Goal: Task Accomplishment & Management: Manage account settings

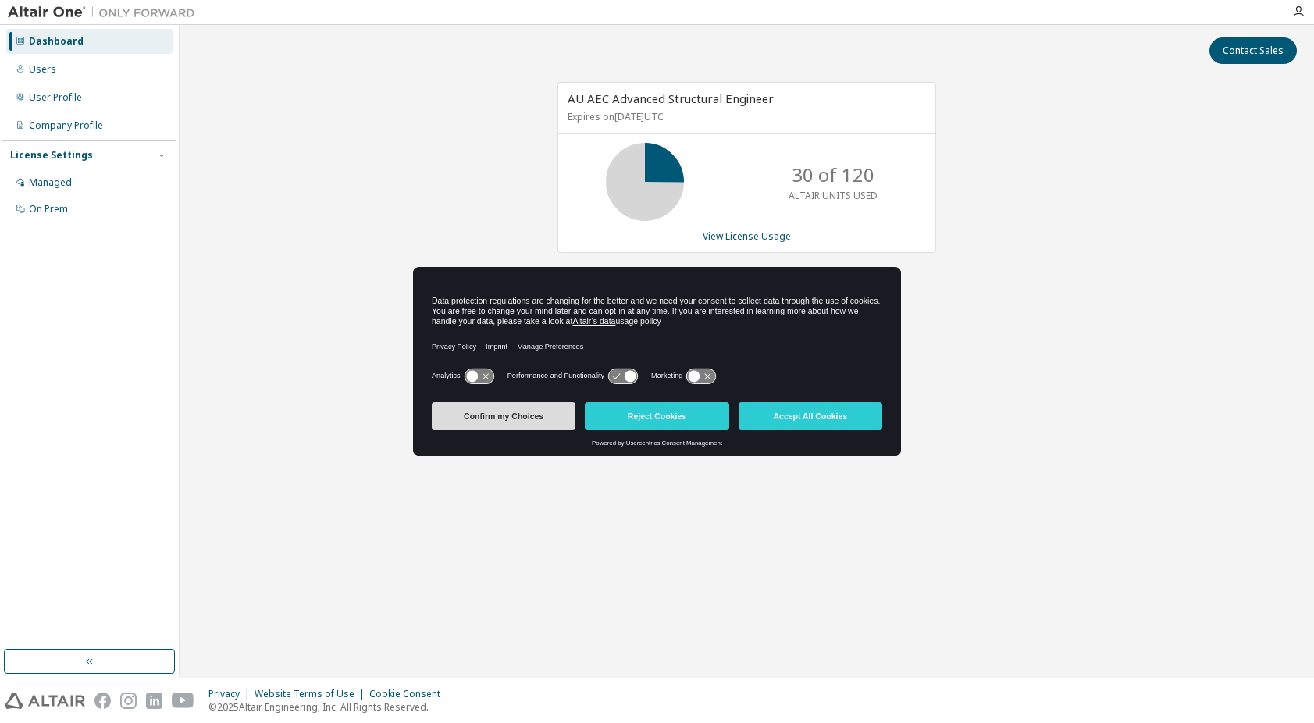
click at [468, 421] on button "Confirm my Choices" at bounding box center [504, 416] width 144 height 28
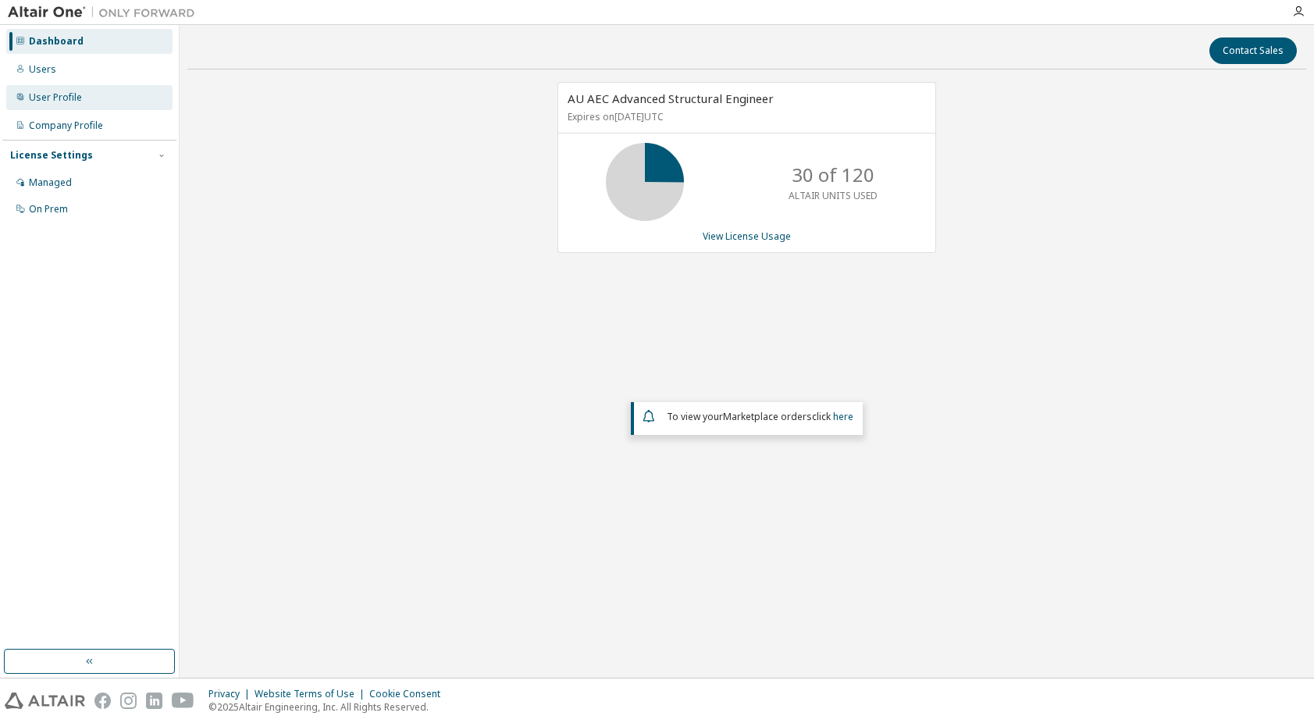
click at [59, 95] on div "User Profile" at bounding box center [55, 97] width 53 height 12
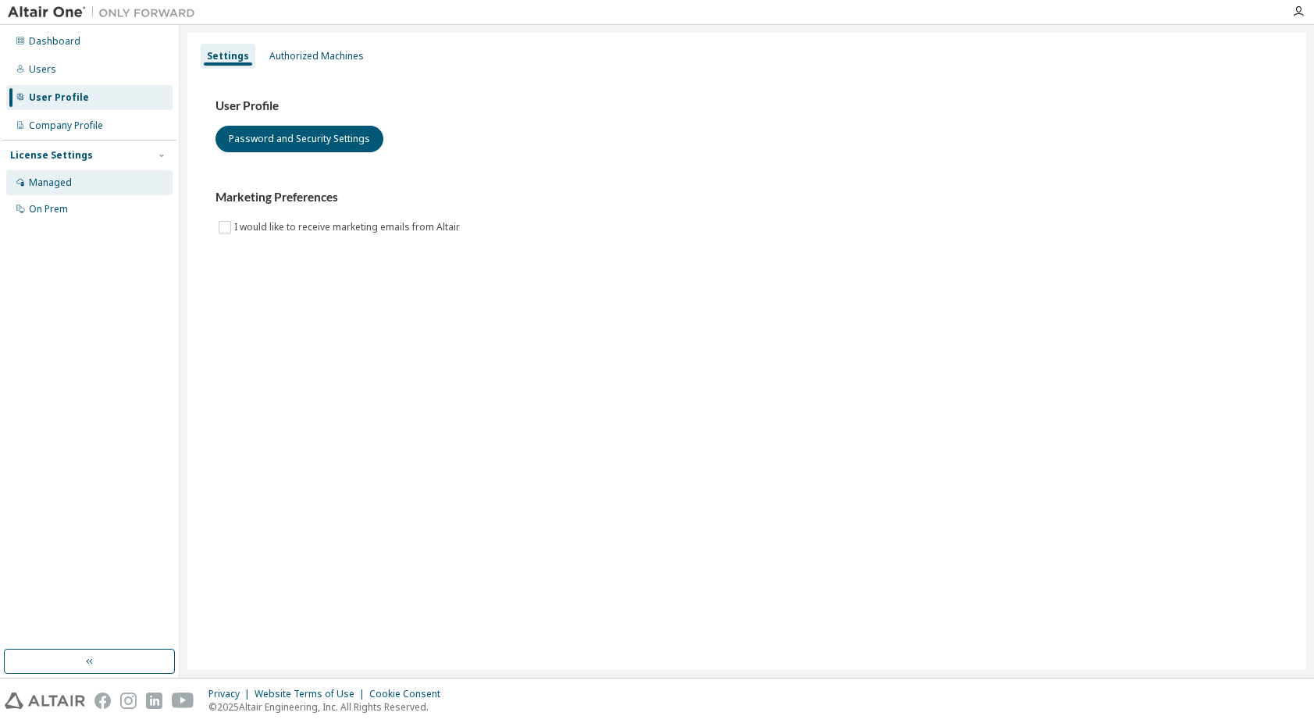
click at [59, 183] on div "Managed" at bounding box center [50, 182] width 43 height 12
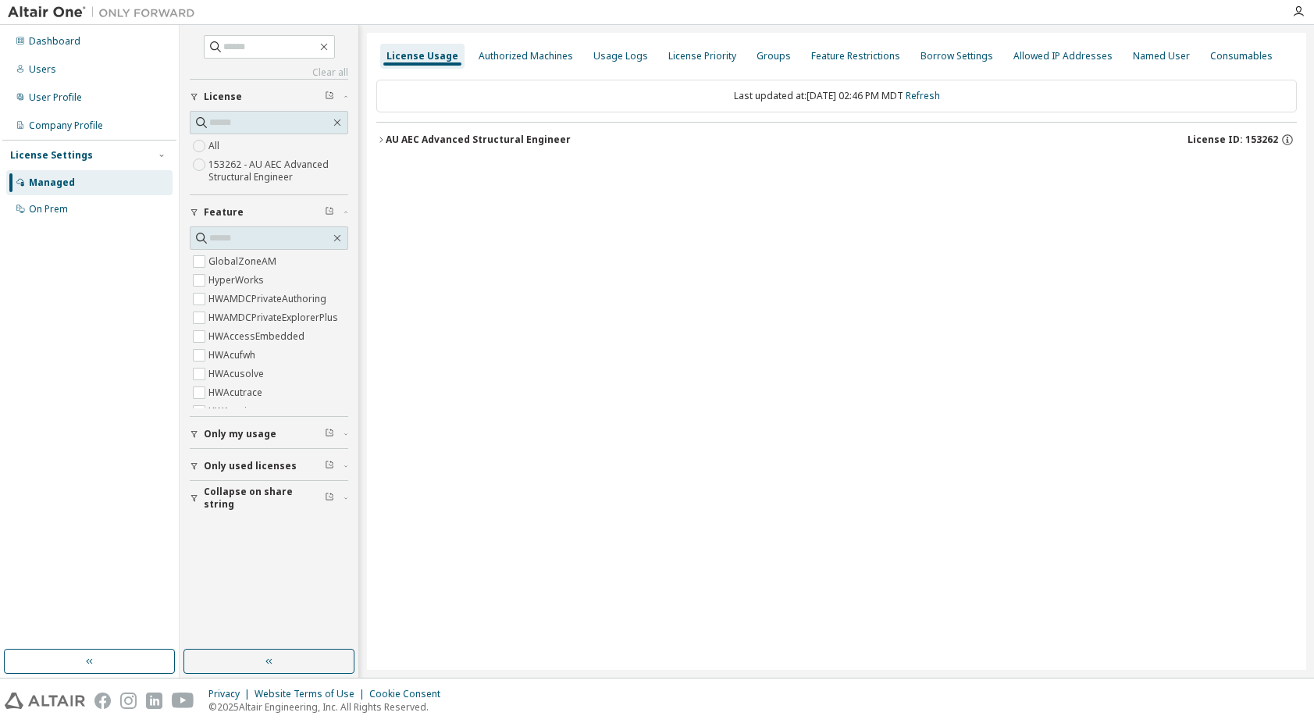
click at [59, 183] on div "Managed" at bounding box center [52, 182] width 46 height 12
click at [54, 73] on div "Users" at bounding box center [89, 69] width 166 height 25
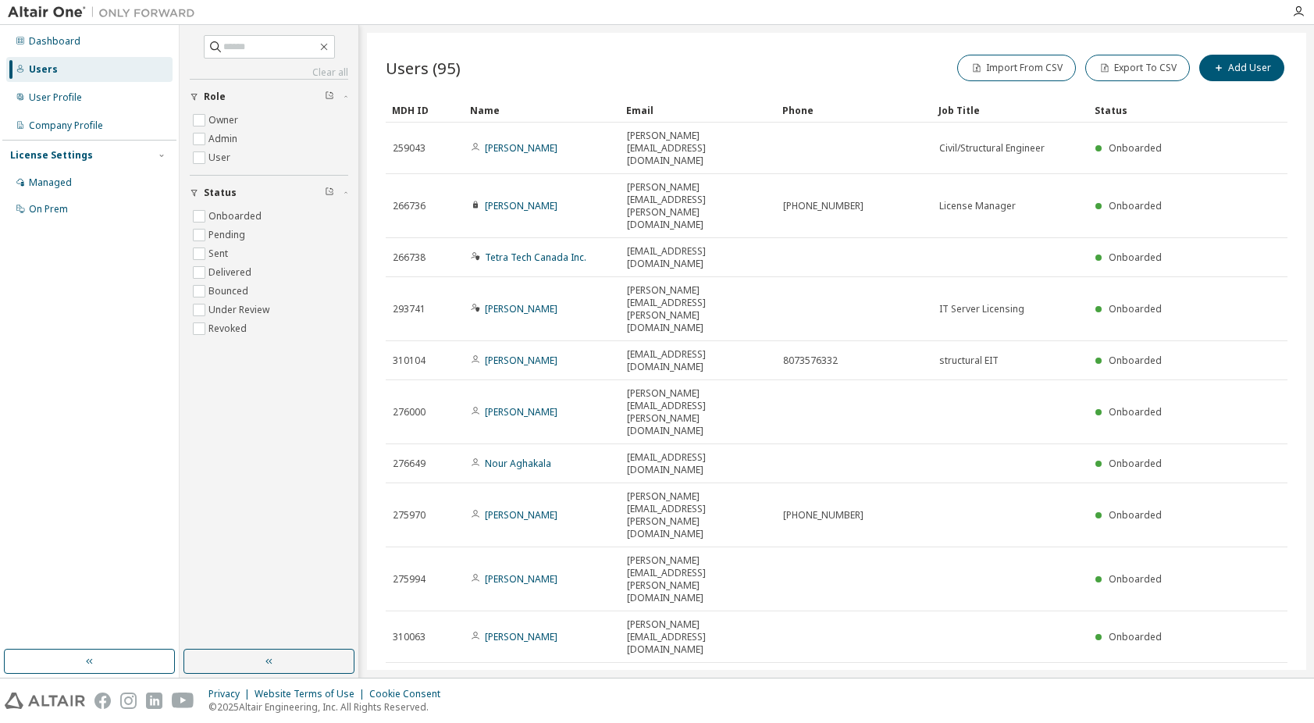
click at [1076, 679] on icon "button" at bounding box center [1079, 683] width 9 height 9
click at [1076, 506] on div "100" at bounding box center [1122, 505] width 125 height 19
click at [488, 102] on div "Name" at bounding box center [542, 110] width 144 height 25
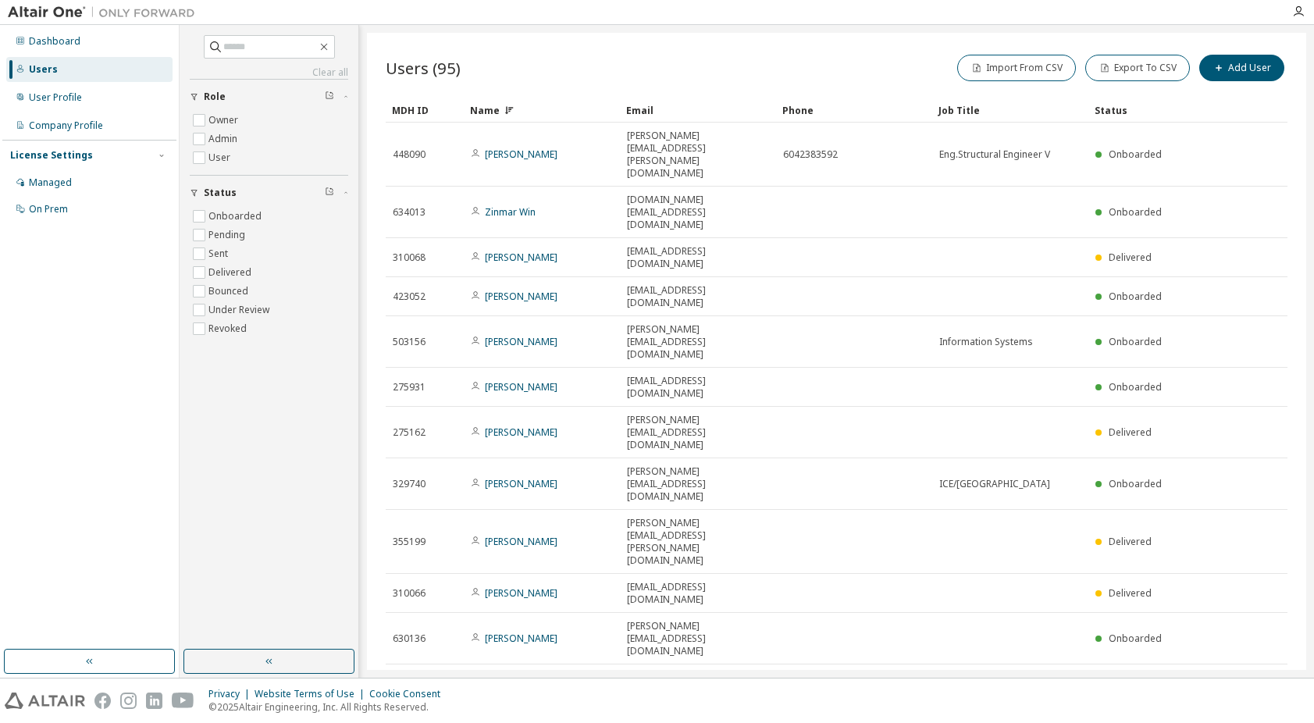
click at [497, 112] on div "Name" at bounding box center [542, 110] width 144 height 25
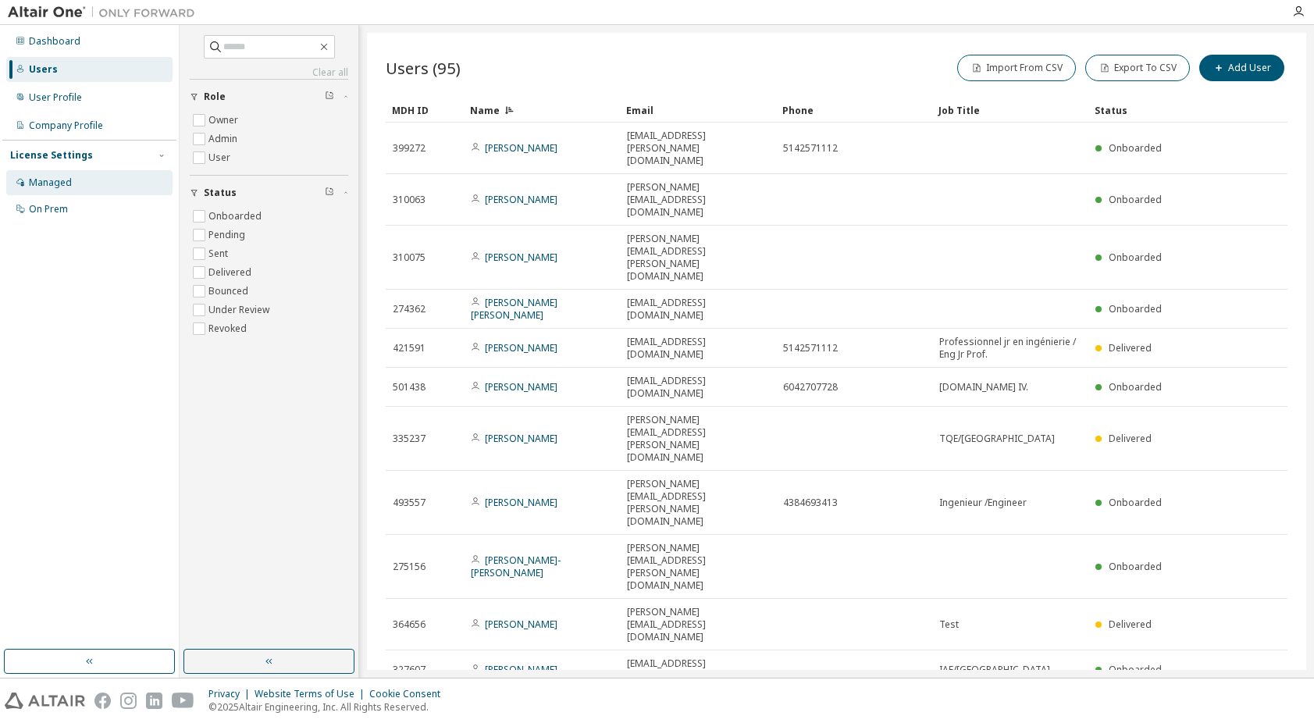
click at [66, 176] on div "Managed" at bounding box center [50, 182] width 43 height 12
